Goal: Information Seeking & Learning: Stay updated

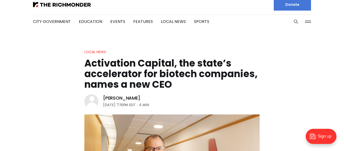
scroll to position [2, 0]
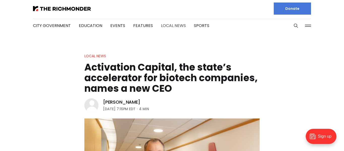
click at [174, 26] on link "Local News" at bounding box center [173, 26] width 25 height 6
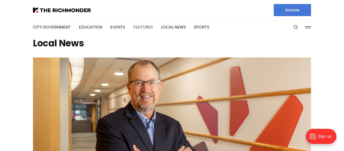
click at [136, 25] on link "Features" at bounding box center [143, 27] width 20 height 6
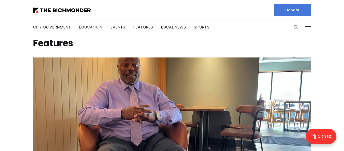
click at [90, 26] on link "Education" at bounding box center [90, 27] width 23 height 6
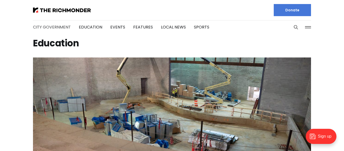
click at [50, 29] on link "City Government" at bounding box center [52, 27] width 38 height 6
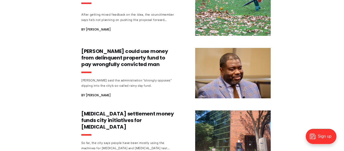
scroll to position [348, 0]
